Goal: Task Accomplishment & Management: Complete application form

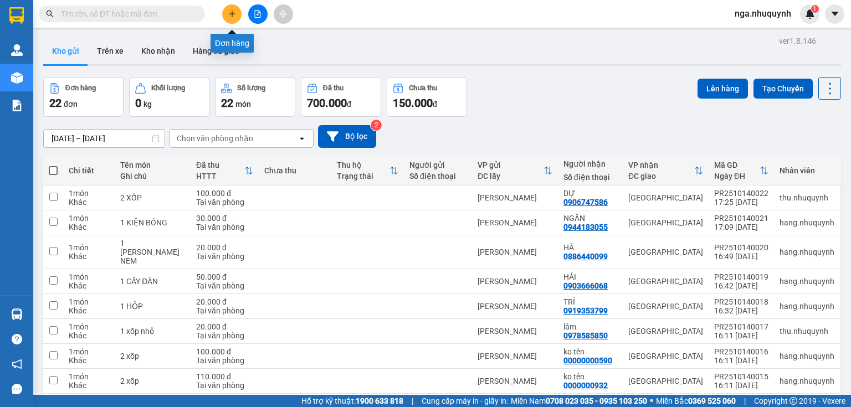
click at [233, 15] on icon "plus" at bounding box center [232, 14] width 8 height 8
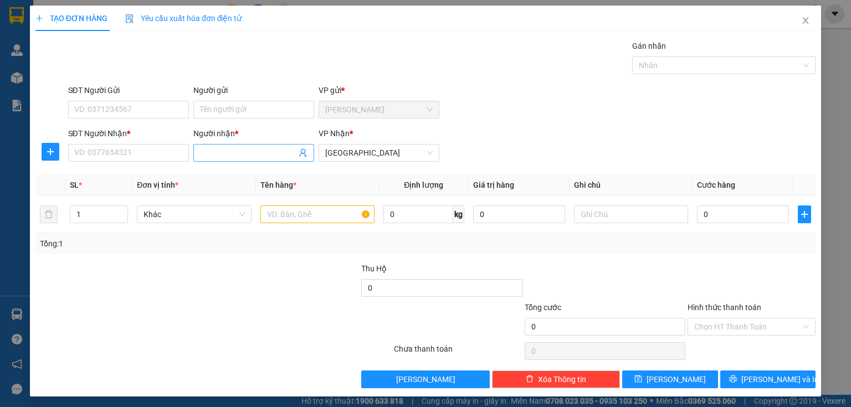
click at [219, 155] on input "Người nhận *" at bounding box center [248, 153] width 96 height 12
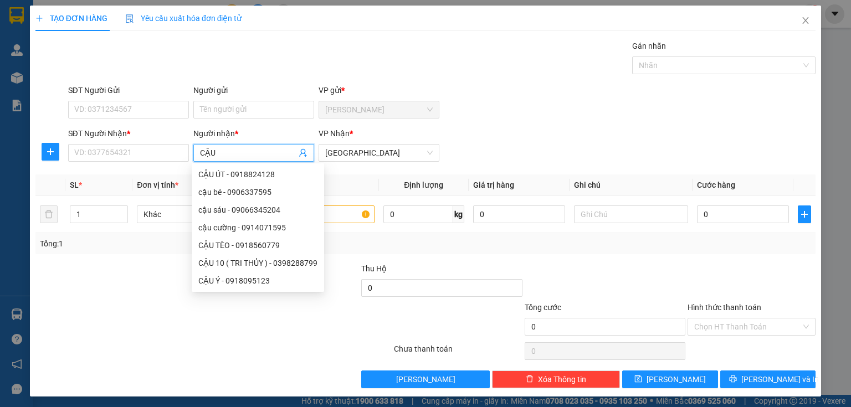
type input "CẬU Ý"
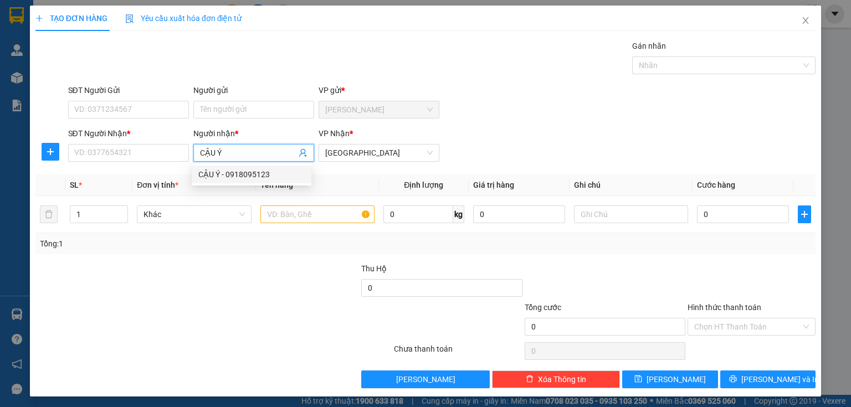
click at [244, 178] on div "CẬU Ý - 0918095123" at bounding box center [251, 174] width 106 height 12
type input "0918095123"
type input "CẬU Ý"
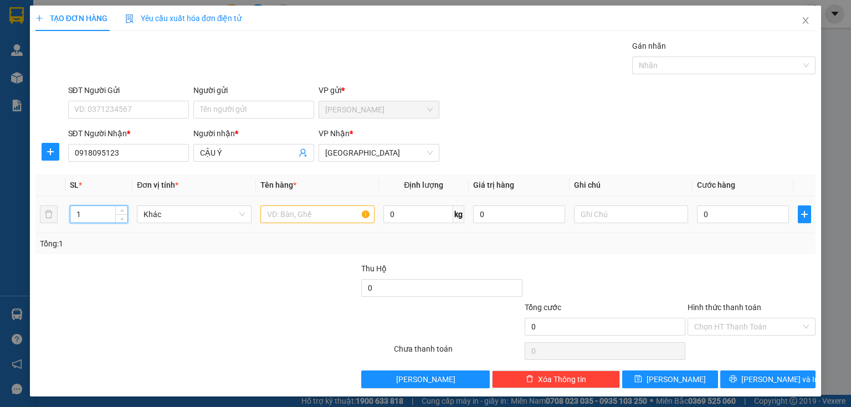
click at [88, 218] on input "1" at bounding box center [98, 214] width 57 height 17
type input "6"
click at [283, 214] on input "text" at bounding box center [317, 215] width 114 height 18
type input "6 VỎ XE"
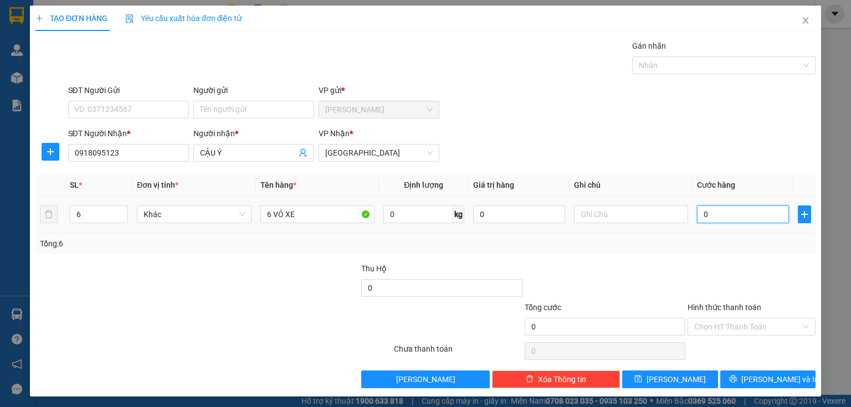
click at [714, 218] on input "0" at bounding box center [743, 215] width 92 height 18
type input "1"
type input "18"
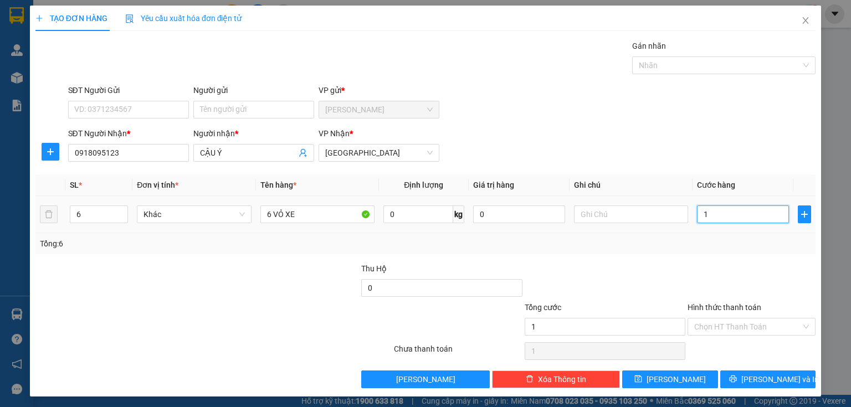
type input "18"
type input "180"
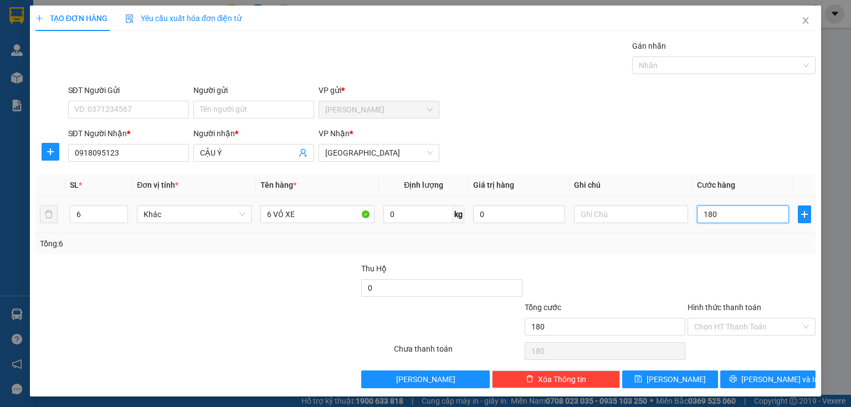
type input "1.800"
type input "18.000"
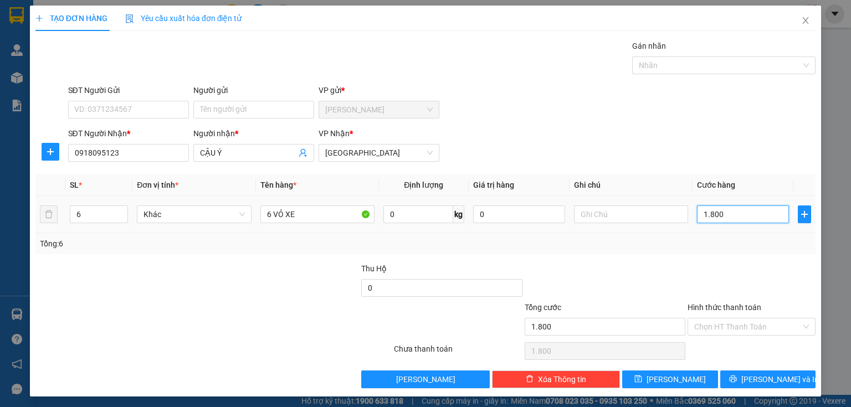
type input "18.000"
type input "180.000"
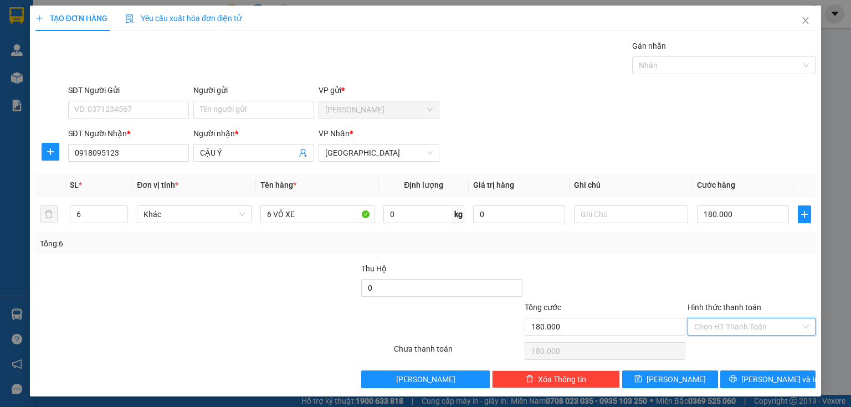
click at [702, 328] on input "Hình thức thanh toán" at bounding box center [747, 327] width 107 height 17
click at [712, 350] on div "Tại văn phòng" at bounding box center [746, 348] width 114 height 12
type input "0"
click at [684, 377] on button "[PERSON_NAME]" at bounding box center [670, 380] width 96 height 18
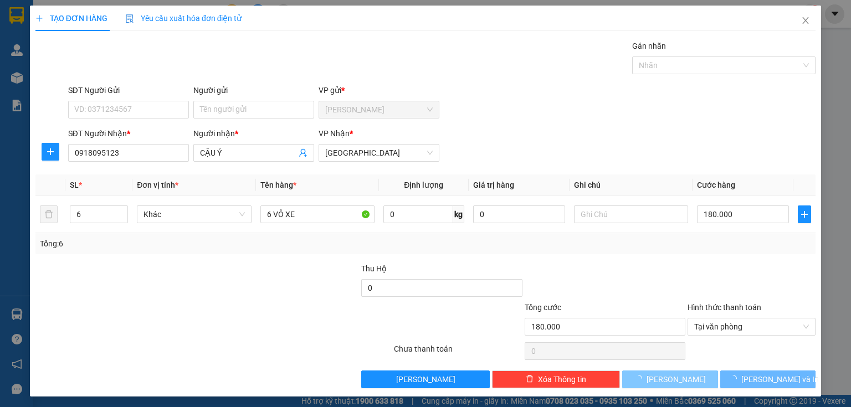
type input "1"
type input "0"
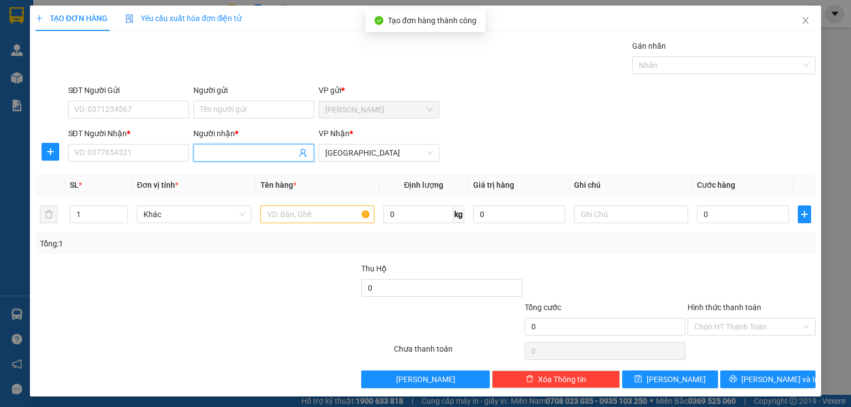
click at [219, 154] on input "Người nhận *" at bounding box center [248, 153] width 96 height 12
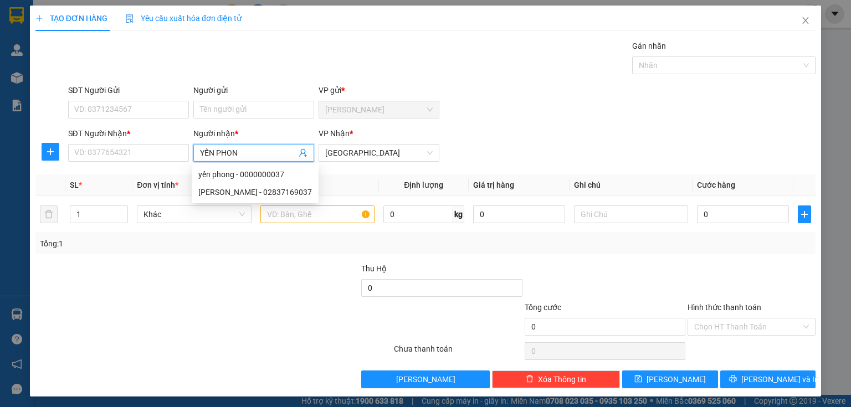
type input "YẾN PHONG"
click at [255, 189] on div "[PERSON_NAME] - 02837169037" at bounding box center [255, 192] width 114 height 12
type input "02837169037"
type input "YẾN PHONG"
click at [84, 213] on input "1" at bounding box center [98, 214] width 57 height 17
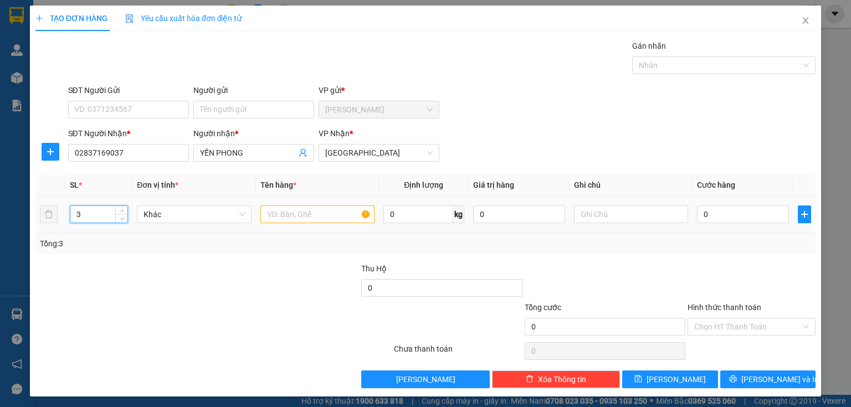
type input "3"
click at [275, 217] on input "text" at bounding box center [317, 215] width 114 height 18
type input "3 VỎ XE"
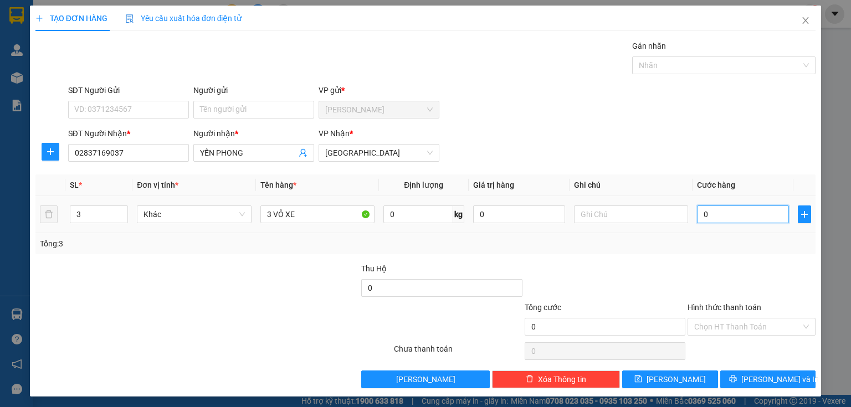
click at [710, 212] on input "0" at bounding box center [743, 215] width 92 height 18
type input "9"
type input "90"
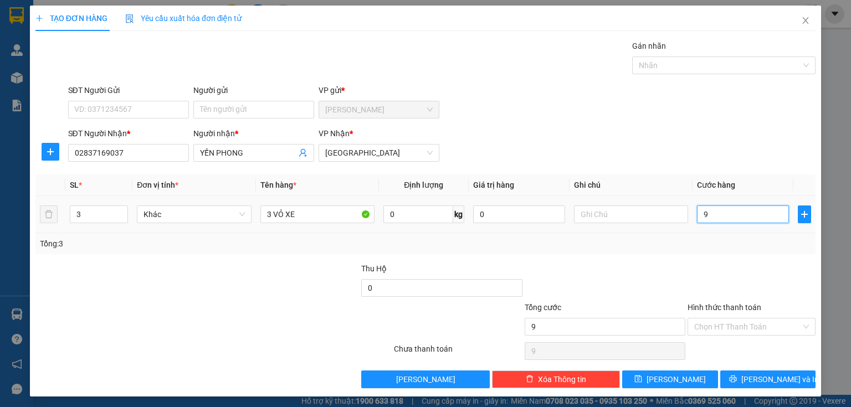
type input "90"
type input "900"
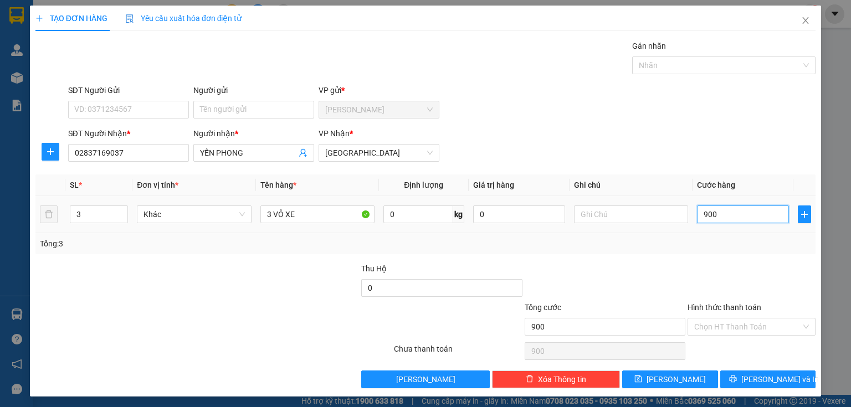
type input "9.000"
type input "90.000"
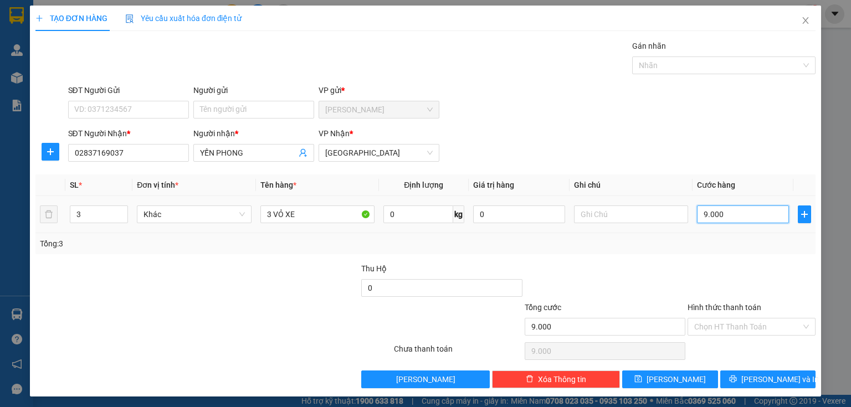
type input "90.000"
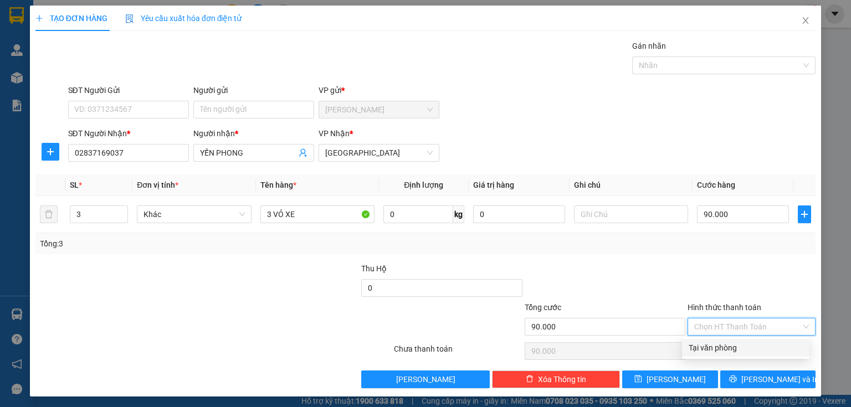
click at [694, 326] on input "Hình thức thanh toán" at bounding box center [747, 327] width 107 height 17
click at [694, 350] on div "Tại văn phòng" at bounding box center [746, 348] width 114 height 12
type input "0"
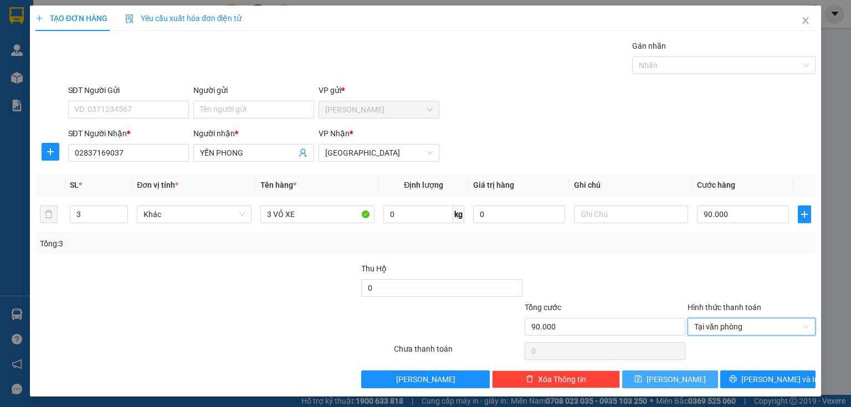
click at [642, 379] on icon "save" at bounding box center [638, 379] width 8 height 8
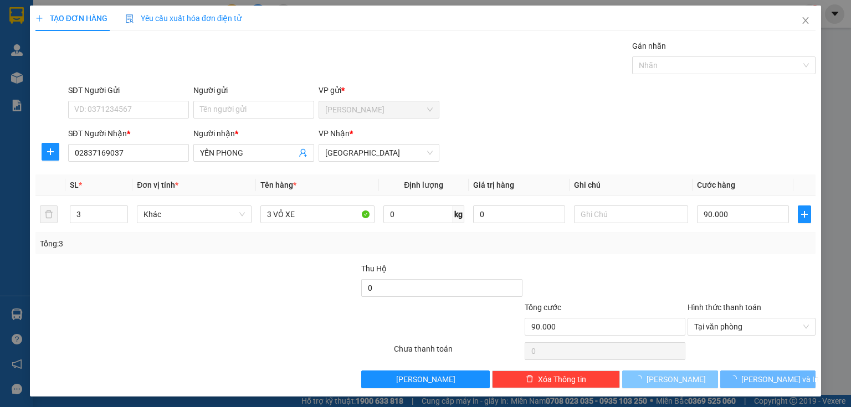
type input "1"
type input "0"
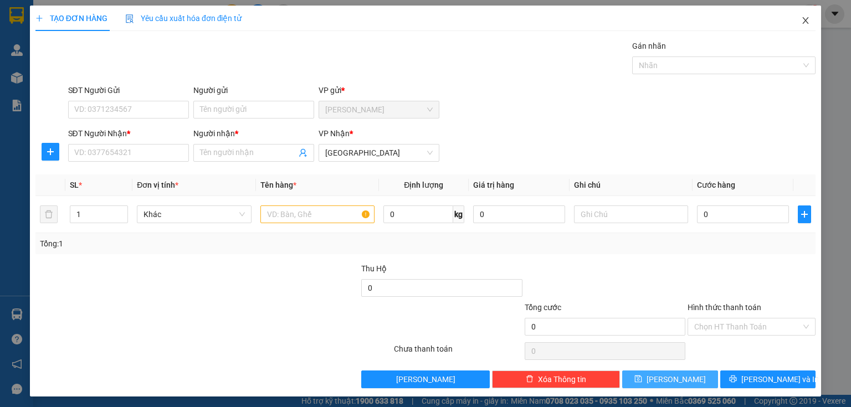
click at [801, 24] on icon "close" at bounding box center [805, 20] width 9 height 9
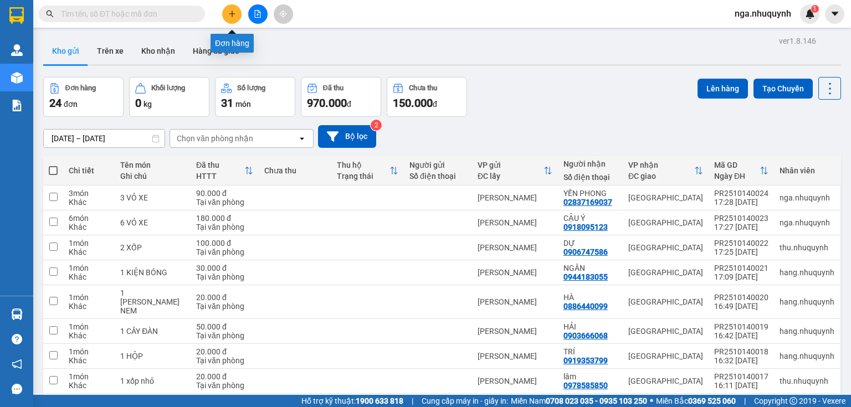
click at [234, 15] on icon "plus" at bounding box center [232, 14] width 8 height 8
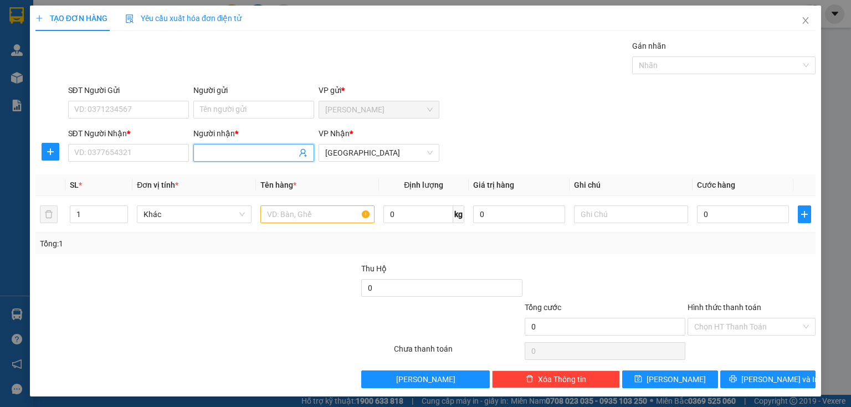
click at [219, 151] on input "Người nhận *" at bounding box center [248, 153] width 96 height 12
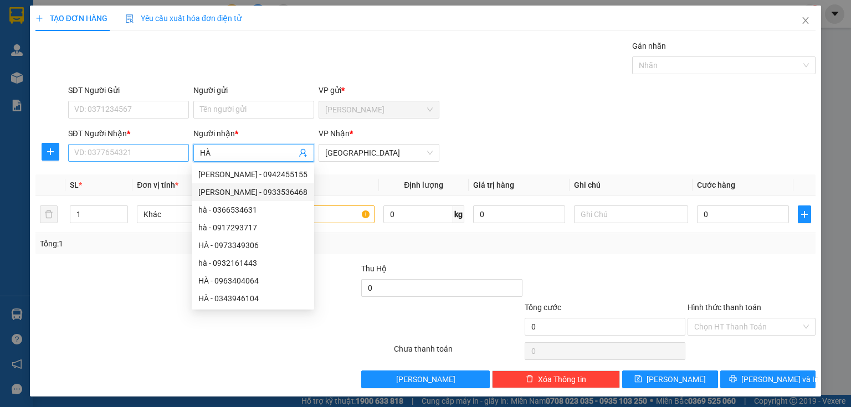
type input "HÀ"
click at [89, 152] on input "SĐT Người Nhận *" at bounding box center [128, 153] width 121 height 18
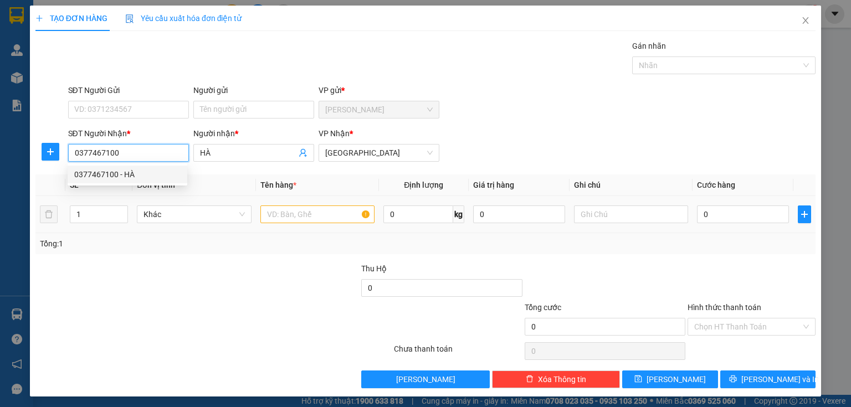
type input "0377467100"
click at [278, 219] on input "text" at bounding box center [317, 215] width 114 height 18
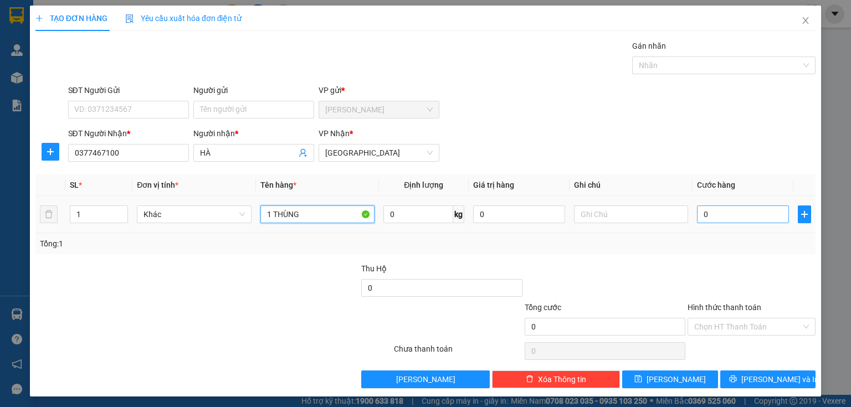
type input "1 THÙNG"
click at [720, 215] on input "0" at bounding box center [743, 215] width 92 height 18
type input "4"
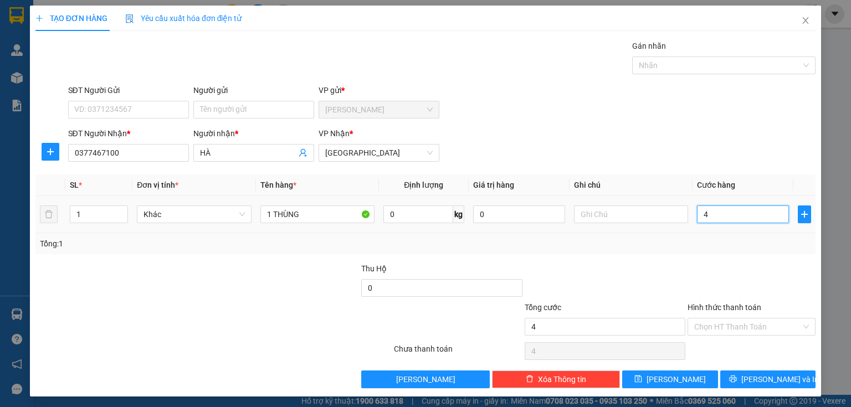
type input "40"
type input "400"
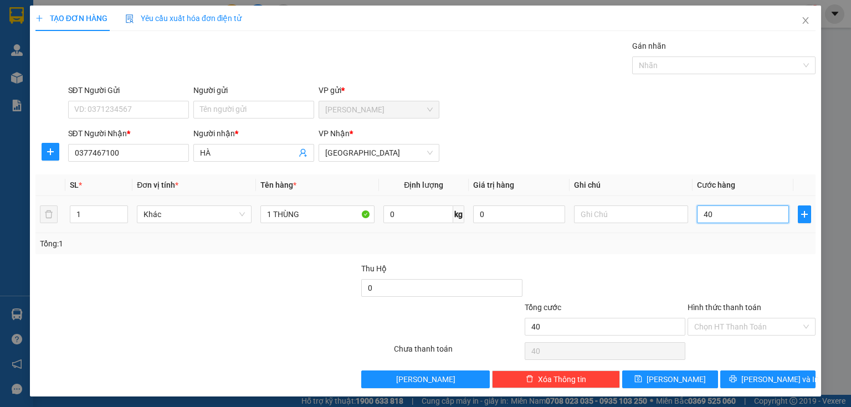
type input "400"
type input "4.000"
type input "40.000"
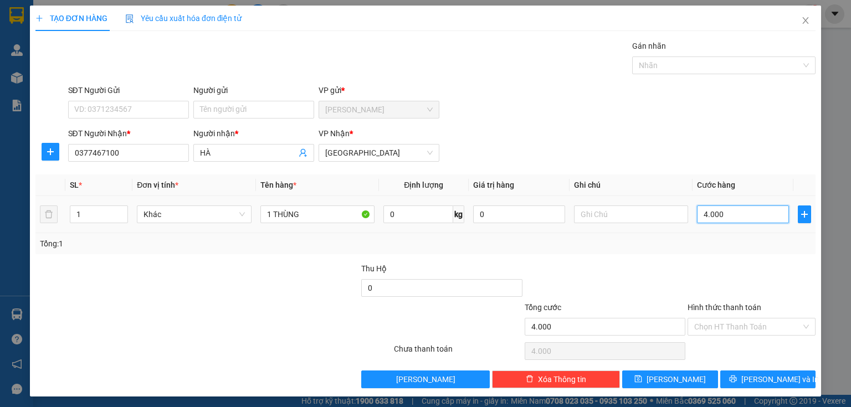
type input "40.000"
click at [700, 326] on input "Hình thức thanh toán" at bounding box center [747, 327] width 107 height 17
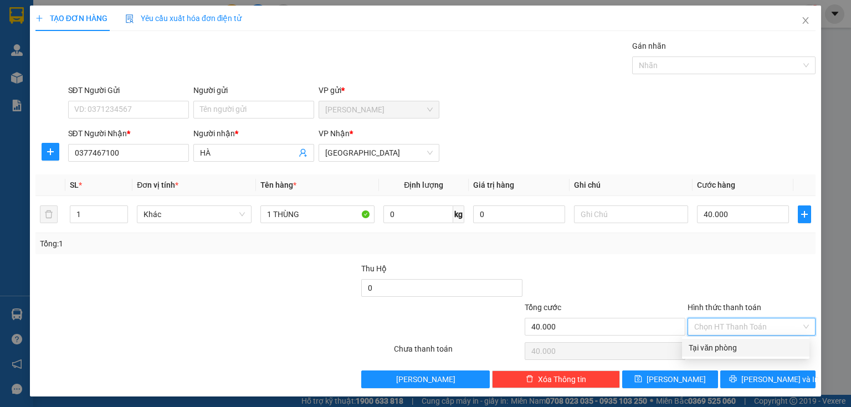
click at [700, 346] on div "Tại văn phòng" at bounding box center [746, 348] width 114 height 12
type input "0"
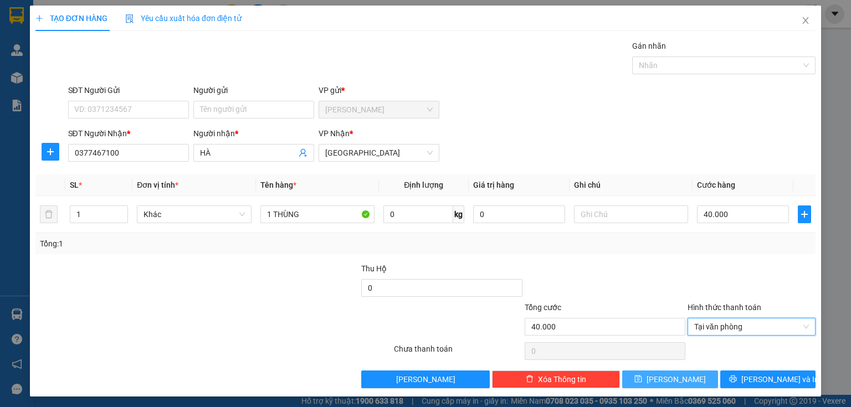
click at [667, 380] on span "[PERSON_NAME]" at bounding box center [675, 379] width 59 height 12
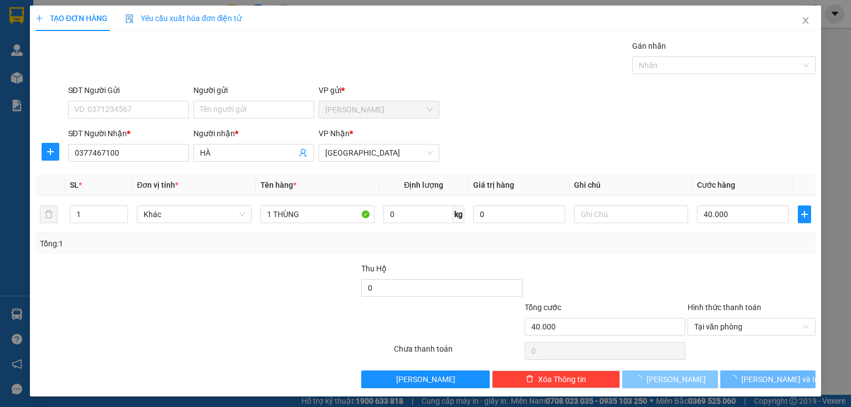
type input "0"
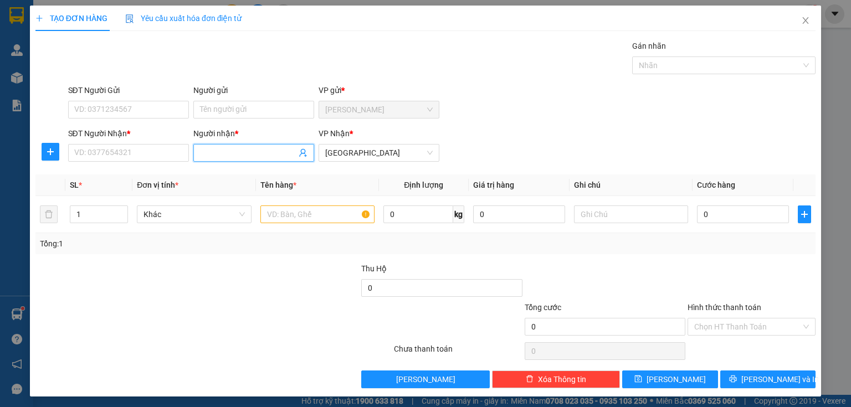
click at [217, 151] on input "Người nhận *" at bounding box center [248, 153] width 96 height 12
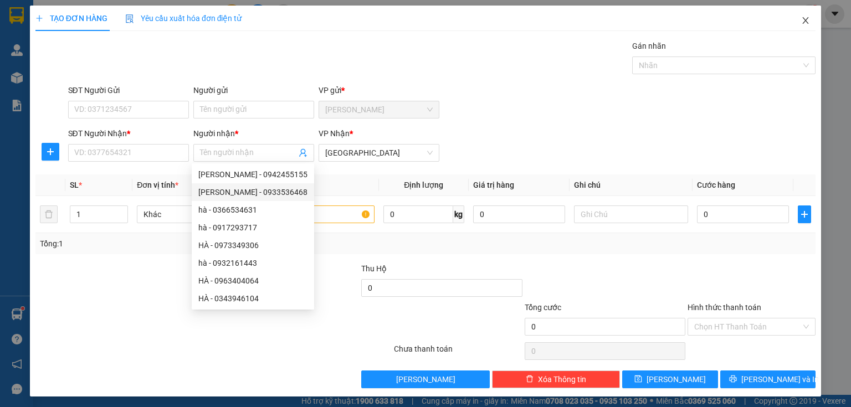
click at [801, 20] on icon "close" at bounding box center [805, 20] width 9 height 9
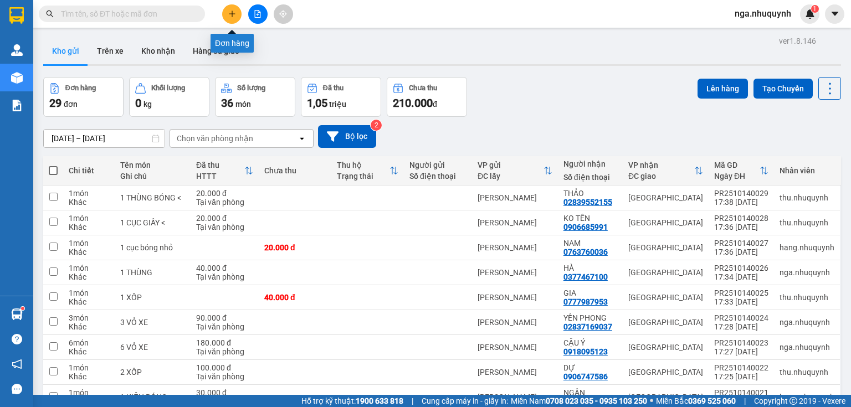
click at [226, 14] on button at bounding box center [231, 13] width 19 height 19
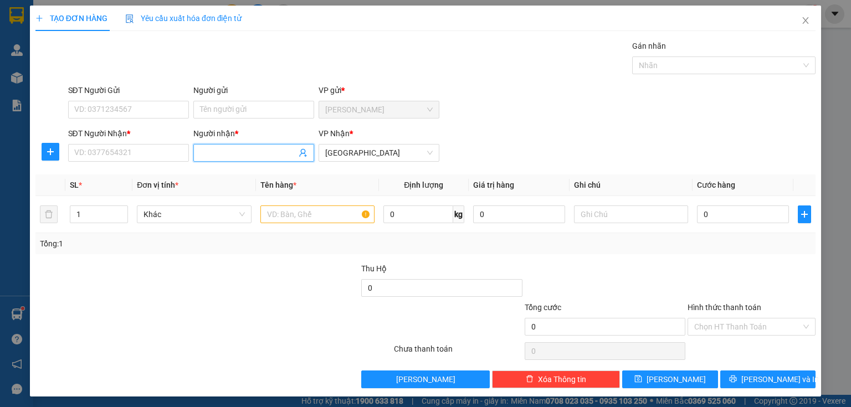
click at [212, 155] on input "Người nhận *" at bounding box center [248, 153] width 96 height 12
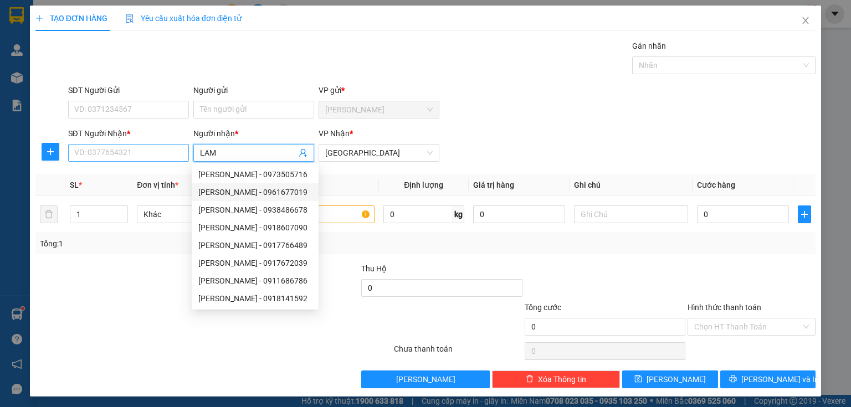
type input "LAM"
click at [142, 157] on input "SĐT Người Nhận *" at bounding box center [128, 153] width 121 height 18
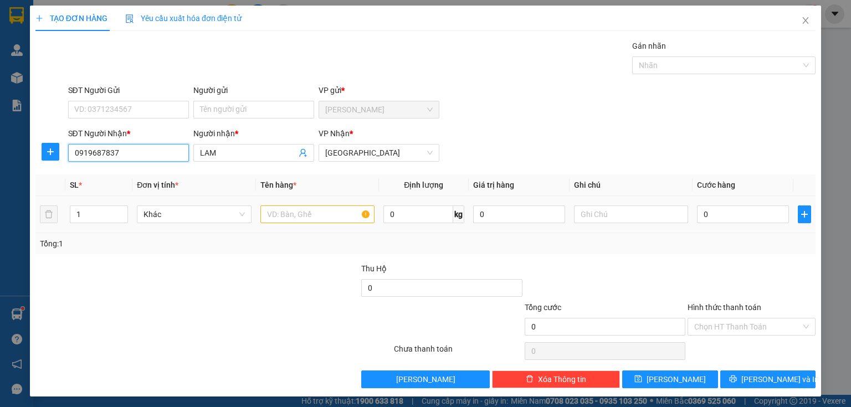
type input "0919687837"
click at [283, 212] on input "text" at bounding box center [317, 215] width 114 height 18
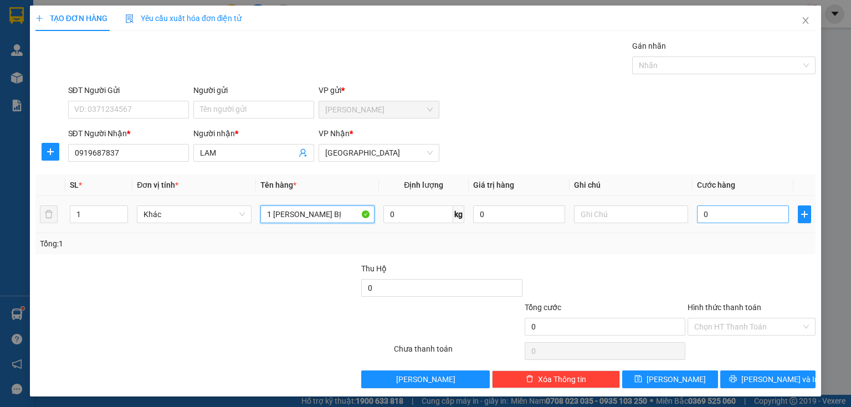
type input "1 [PERSON_NAME] BỊ"
click at [729, 220] on input "0" at bounding box center [743, 215] width 92 height 18
type input "3"
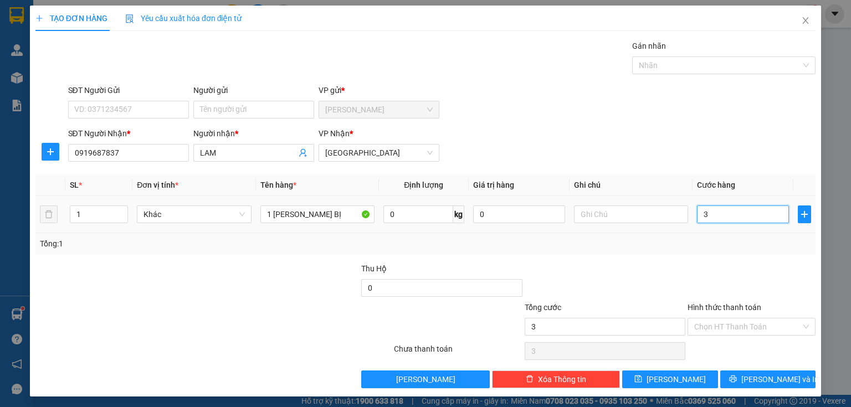
type input "30"
type input "300"
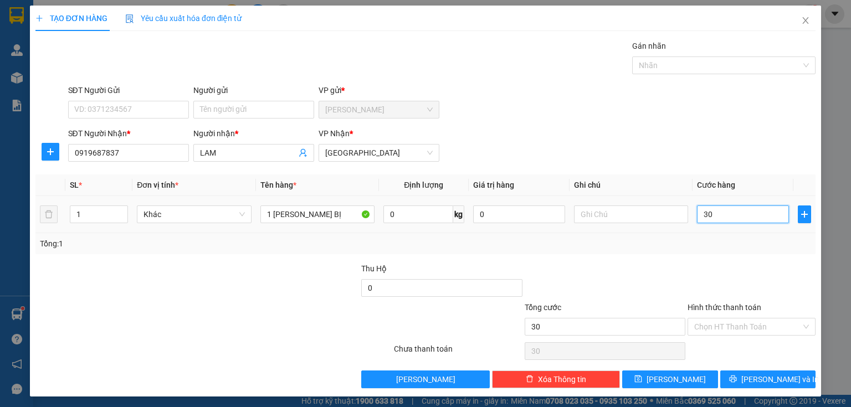
type input "300"
type input "3.000"
type input "30.000"
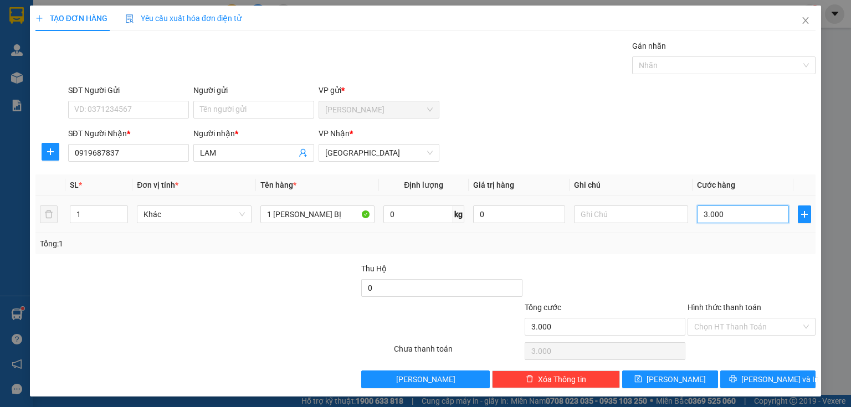
type input "30.000"
drag, startPoint x: 700, startPoint y: 328, endPoint x: 701, endPoint y: 346, distance: 17.7
click at [700, 329] on input "Hình thức thanh toán" at bounding box center [747, 327] width 107 height 17
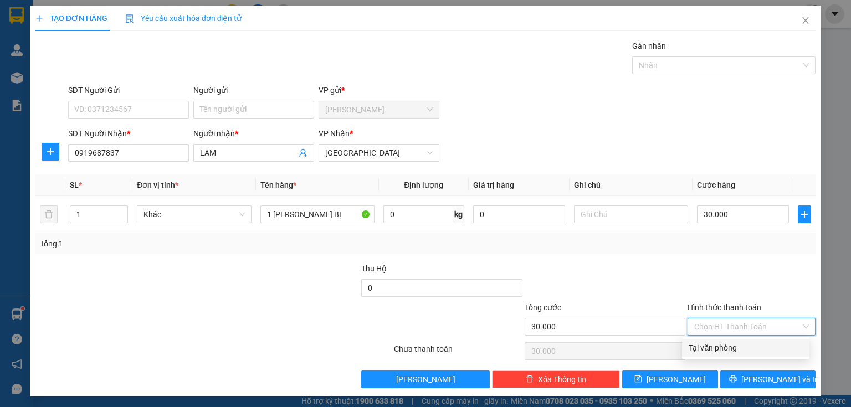
click at [718, 343] on div "Tại văn phòng" at bounding box center [746, 348] width 114 height 12
type input "0"
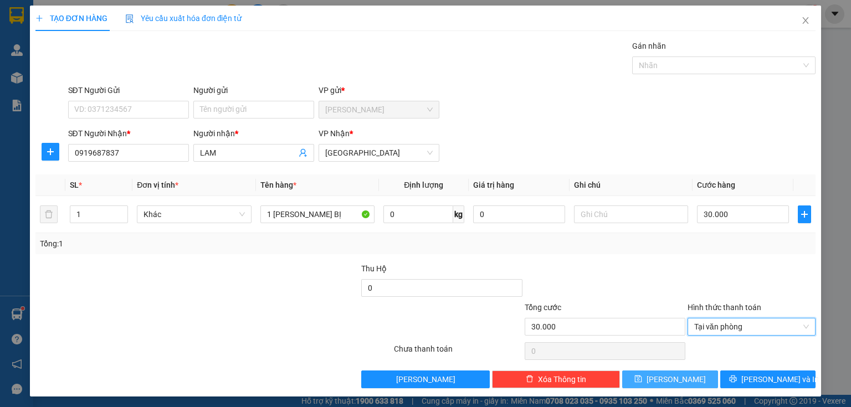
click at [642, 376] on icon "save" at bounding box center [638, 379] width 7 height 7
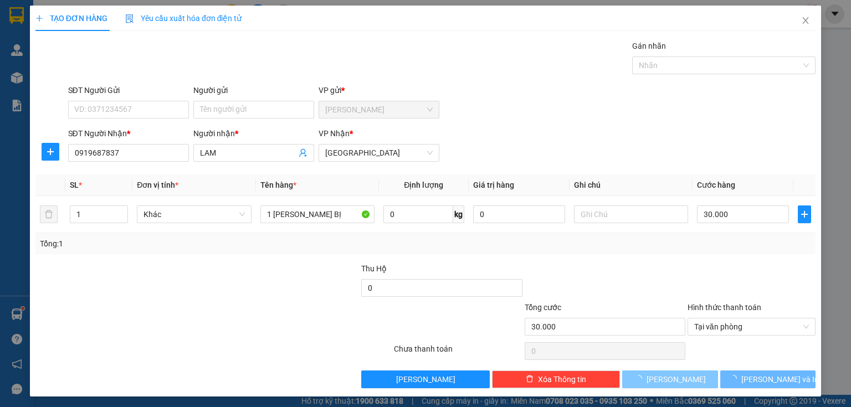
type input "0"
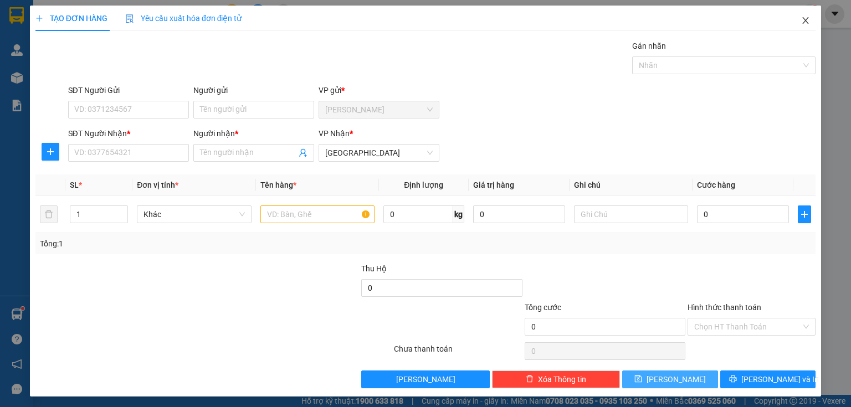
click at [801, 22] on icon "close" at bounding box center [805, 20] width 9 height 9
